Goal: Task Accomplishment & Management: Use online tool/utility

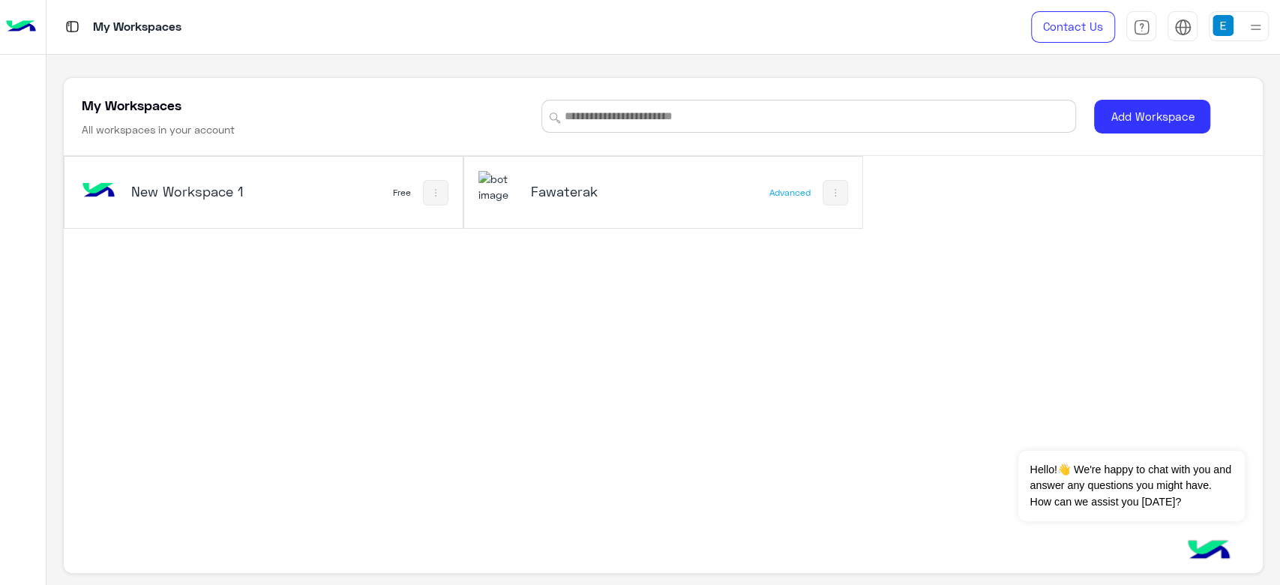
click at [524, 171] on div "Fawaterak" at bounding box center [589, 192] width 222 height 43
click at [516, 187] on div "Fawaterak" at bounding box center [589, 192] width 222 height 43
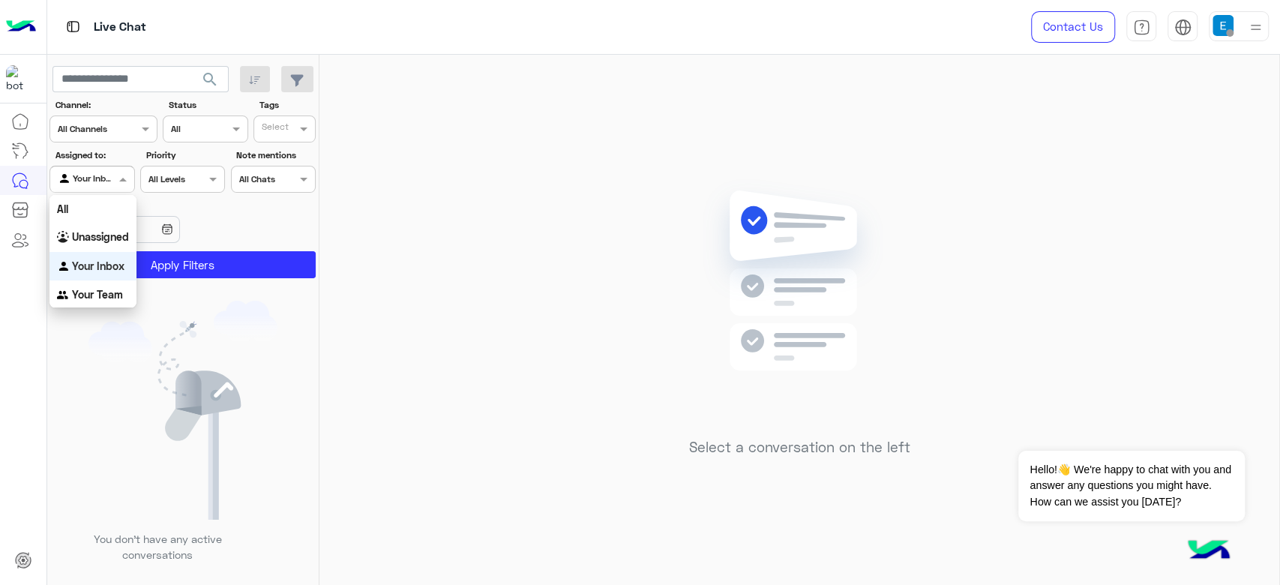
click at [88, 183] on input "text" at bounding box center [75, 177] width 34 height 13
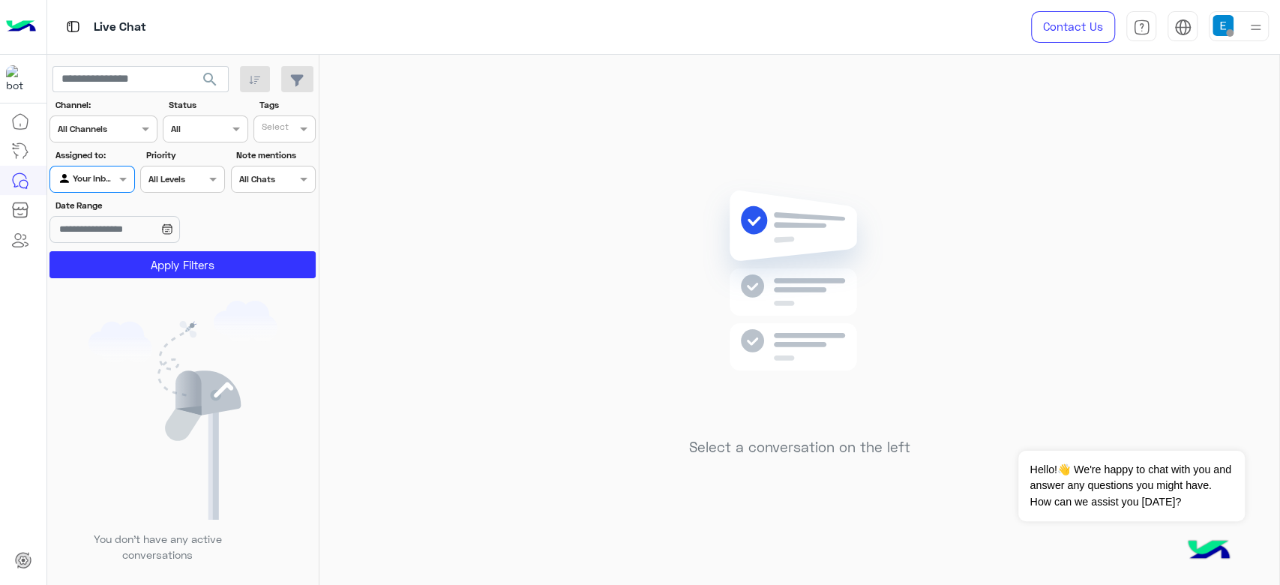
click at [99, 190] on div "Agent Filter Your Inbox" at bounding box center [91, 179] width 85 height 27
click at [82, 178] on input "text" at bounding box center [75, 177] width 34 height 13
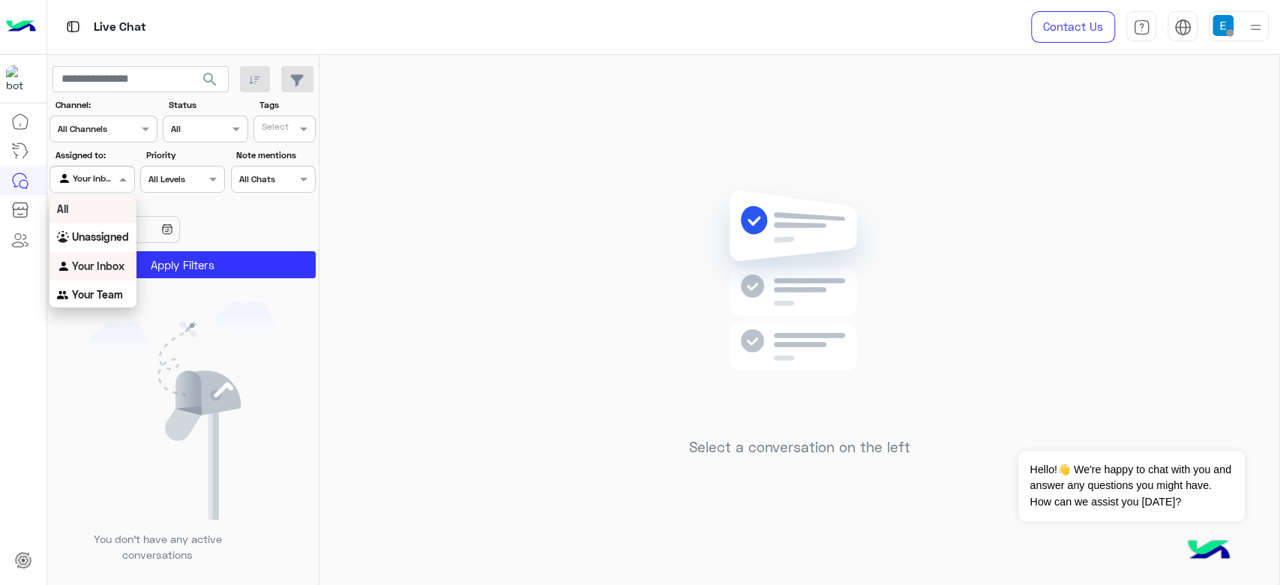
click at [82, 201] on div "All" at bounding box center [92, 209] width 87 height 28
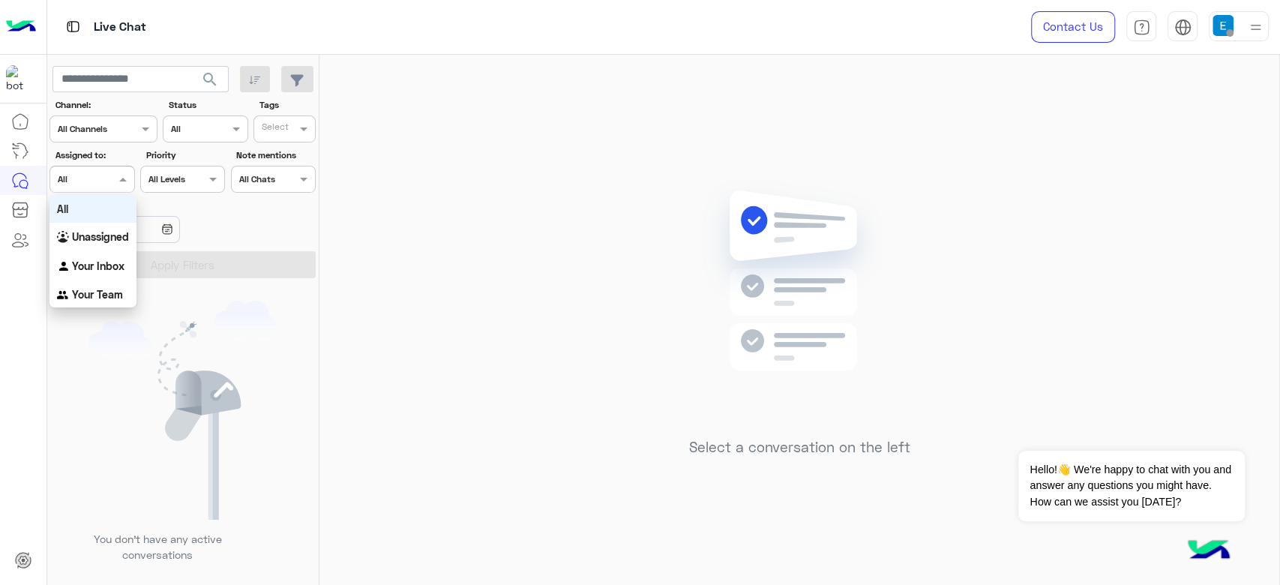
click at [97, 176] on div at bounding box center [91, 177] width 83 height 14
click at [112, 240] on b "Unassigned" at bounding box center [100, 236] width 57 height 13
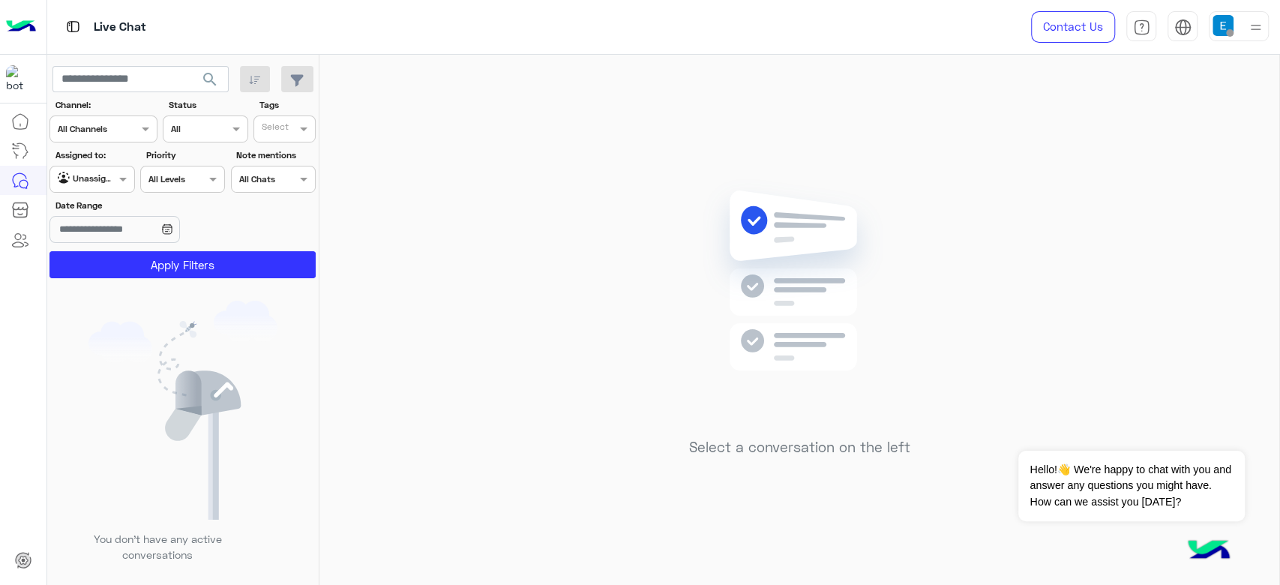
click at [114, 247] on section "Channel: Channel All Channels Status Channel All Tags Select Assigned to: Agent…" at bounding box center [183, 188] width 250 height 180
click at [116, 252] on button "Apply Filters" at bounding box center [182, 264] width 266 height 27
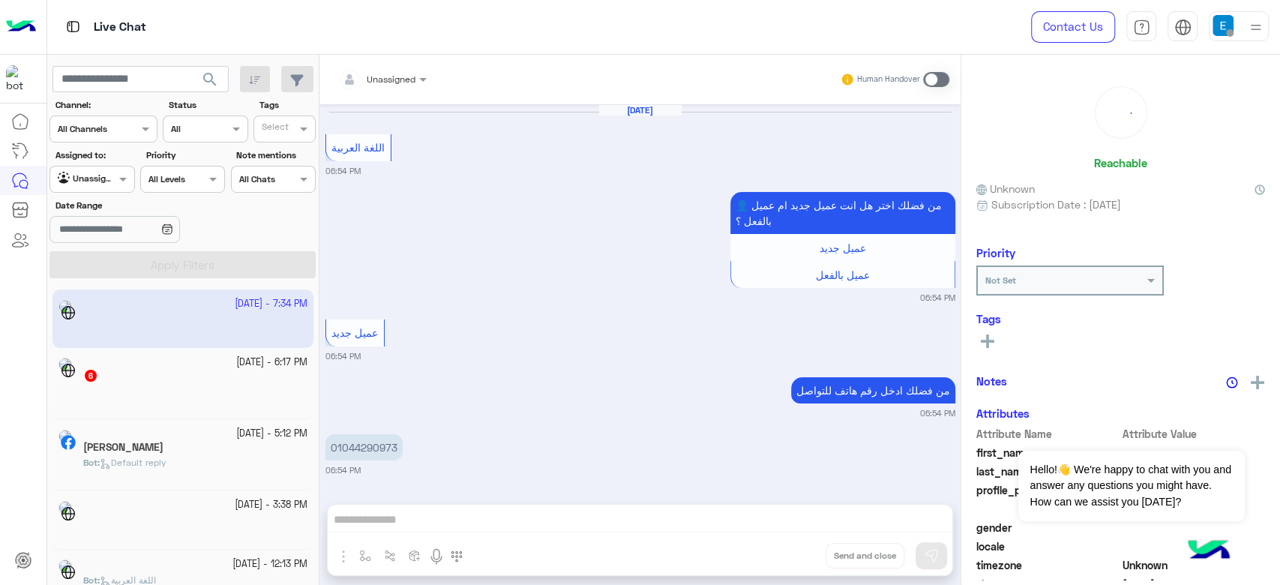
scroll to position [1205, 0]
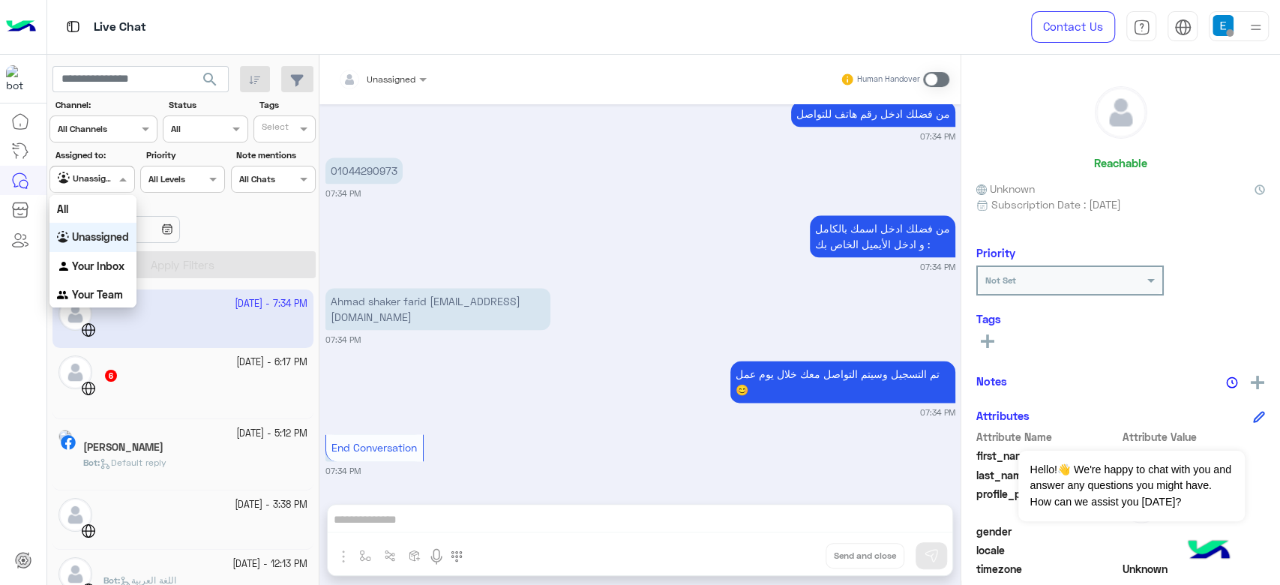
click at [113, 181] on div at bounding box center [91, 177] width 83 height 14
click at [88, 214] on div "All" at bounding box center [92, 209] width 87 height 28
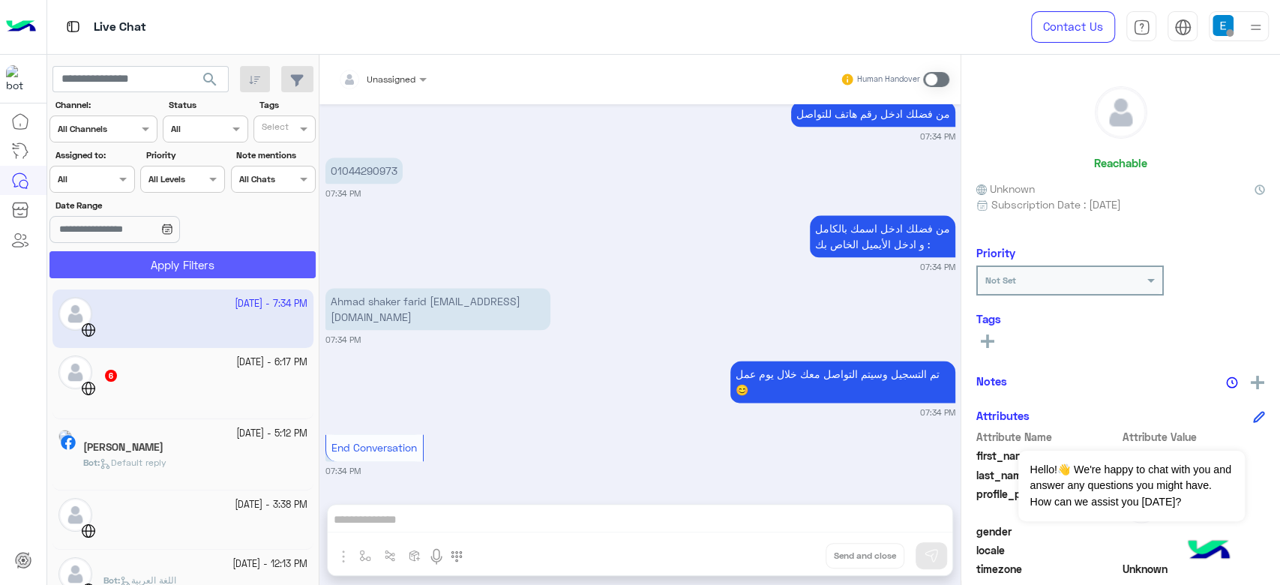
click at [165, 267] on button "Apply Filters" at bounding box center [182, 264] width 266 height 27
